Goal: Transaction & Acquisition: Subscribe to service/newsletter

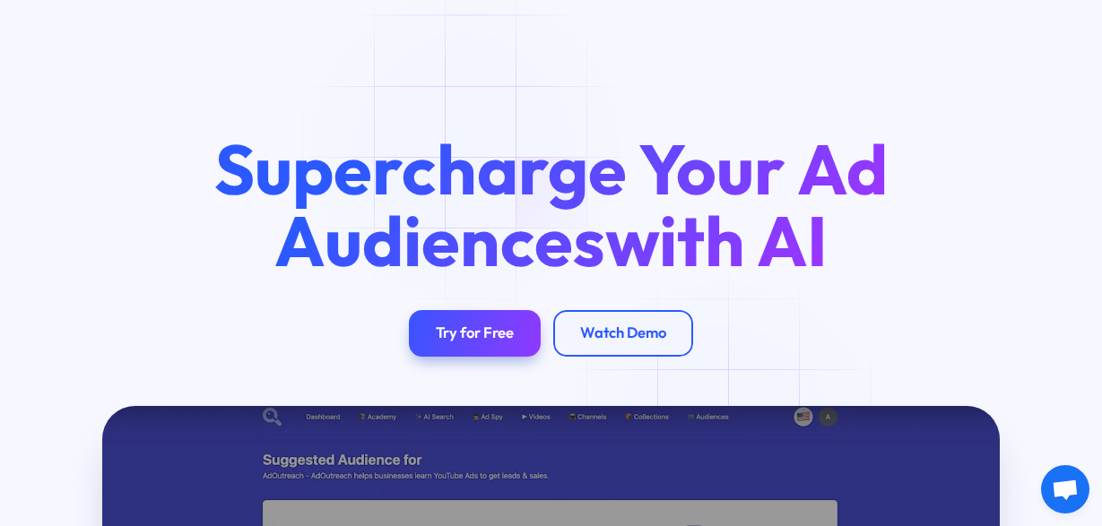
scroll to position [187, 0]
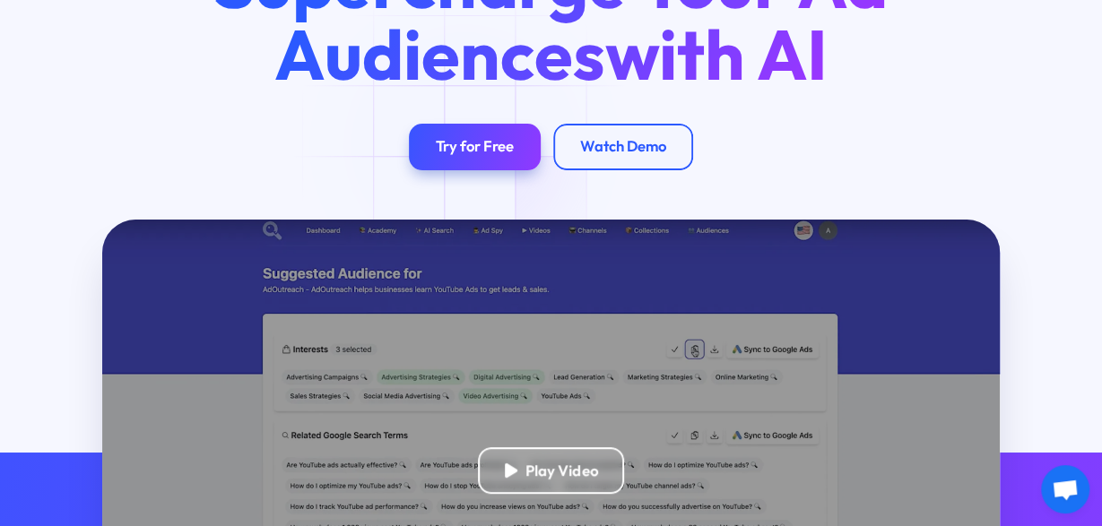
click at [465, 145] on div "Try for Free" at bounding box center [475, 146] width 78 height 19
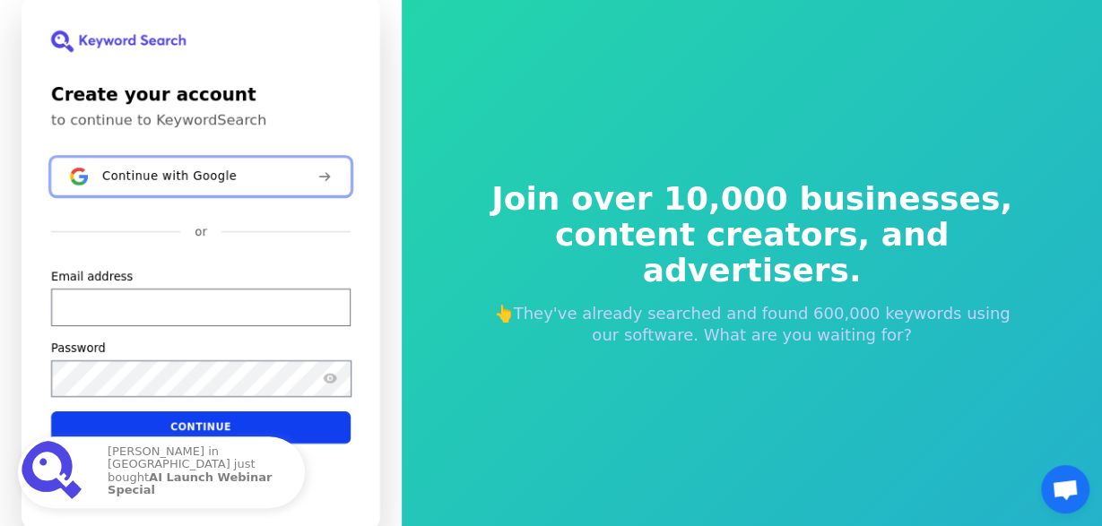
click at [181, 177] on span "Continue with Google" at bounding box center [169, 176] width 135 height 14
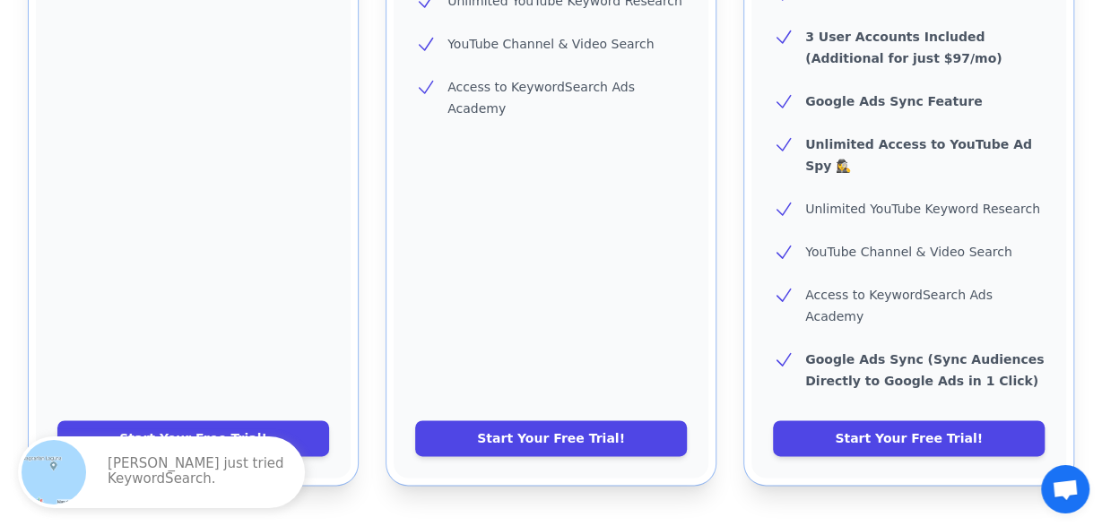
scroll to position [1026, 0]
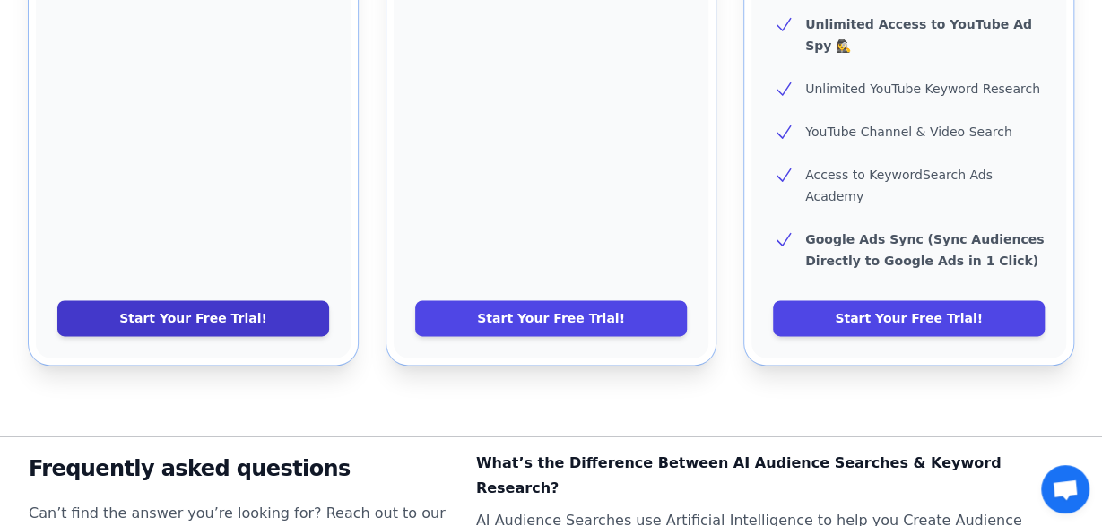
click at [166, 300] on link "Start Your Free Trial!" at bounding box center [193, 318] width 272 height 36
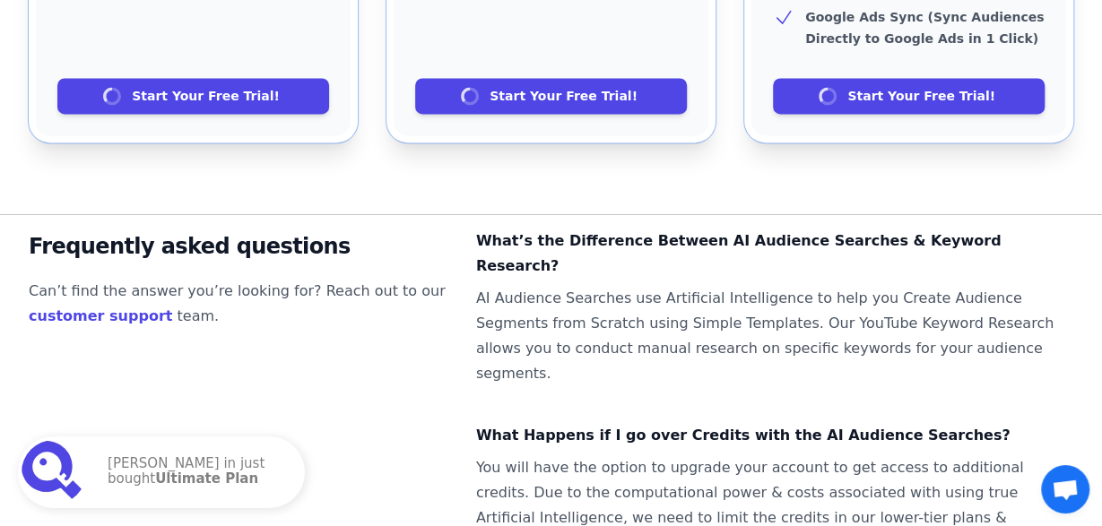
scroll to position [1062, 0]
